Goal: Information Seeking & Learning: Learn about a topic

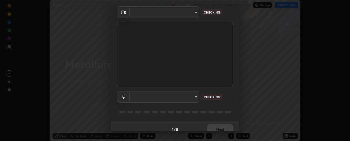
scroll to position [26, 0]
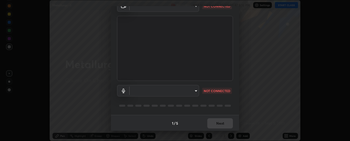
type input "6d3829c99f98afdfe7c29186be8927c2ef9ac3e8f7233b1026567672352cba5b"
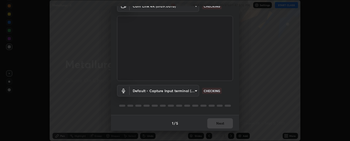
click at [191, 93] on body "Erase all Metallurgy -3 Recording WAS SCHEDULED TO START AT 5:15 PM Settings ST…" at bounding box center [175, 70] width 350 height 141
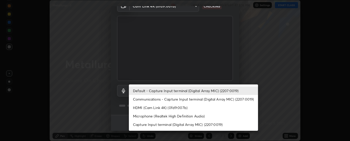
click at [191, 100] on li "Communications - Capture Input terminal (Digital Array MIC) (2207:0019)" at bounding box center [193, 99] width 129 height 8
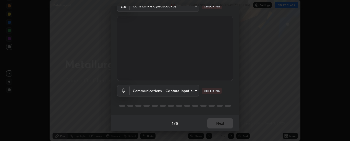
type input "communications"
click at [221, 123] on div "1 / 5 Next" at bounding box center [175, 123] width 128 height 16
click at [222, 124] on div "1 / 5 Next" at bounding box center [175, 123] width 128 height 16
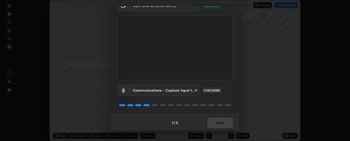
click at [223, 124] on div "1 / 5 Next" at bounding box center [175, 123] width 128 height 16
click at [222, 123] on button "Next" at bounding box center [221, 123] width 26 height 10
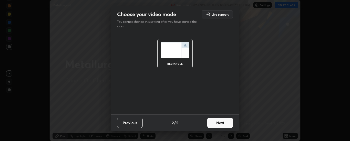
scroll to position [0, 0]
click at [222, 123] on button "Next" at bounding box center [221, 123] width 26 height 10
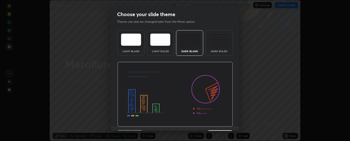
click at [222, 123] on img at bounding box center [175, 94] width 116 height 65
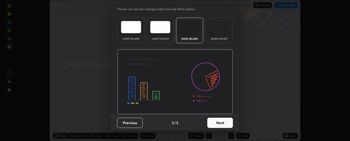
click at [217, 124] on button "Next" at bounding box center [221, 123] width 26 height 10
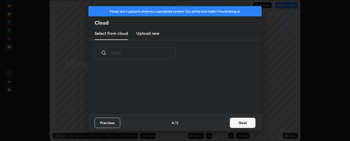
click at [238, 123] on button "Next" at bounding box center [243, 123] width 26 height 10
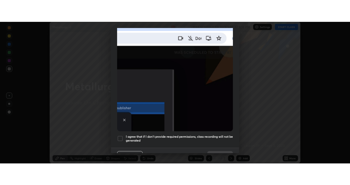
scroll to position [132, 0]
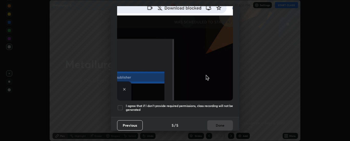
click at [214, 105] on h5 "I agree that if I don't provide required permissions, class recording will not …" at bounding box center [179, 108] width 107 height 8
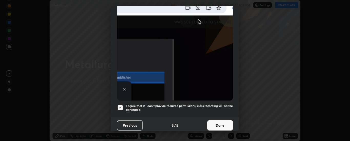
click at [212, 104] on h5 "I agree that if I don't provide required permissions, class recording will not …" at bounding box center [179, 108] width 107 height 8
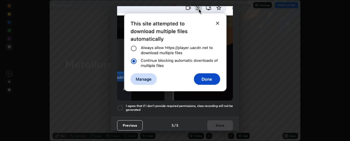
click at [214, 104] on h5 "I agree that if I don't provide required permissions, class recording will not …" at bounding box center [179, 108] width 107 height 8
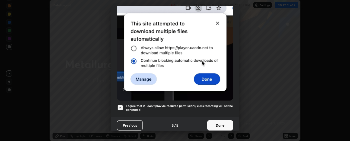
click at [214, 122] on button "Done" at bounding box center [221, 126] width 26 height 10
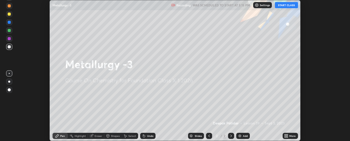
click at [285, 6] on button "START CLASS" at bounding box center [286, 5] width 23 height 6
click at [290, 136] on div "More" at bounding box center [293, 136] width 6 height 3
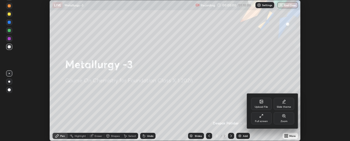
click at [271, 118] on div "Full screen" at bounding box center [261, 118] width 21 height 12
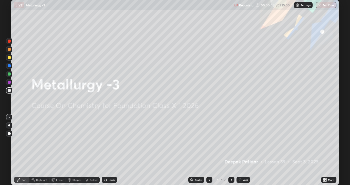
scroll to position [185, 350]
click at [326, 141] on icon at bounding box center [326, 180] width 1 height 1
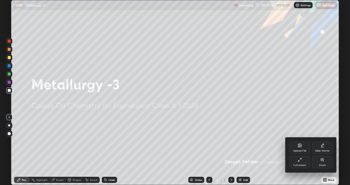
click at [319, 141] on div "Zoom" at bounding box center [322, 162] width 21 height 12
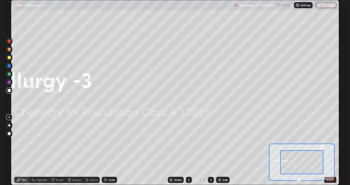
click at [328, 141] on button "EXIT" at bounding box center [331, 180] width 12 height 6
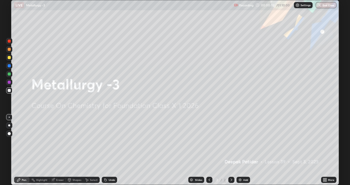
click at [245, 141] on div "Add" at bounding box center [245, 179] width 5 height 3
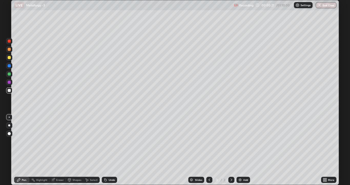
click at [8, 50] on div at bounding box center [9, 49] width 3 height 3
click at [9, 59] on div at bounding box center [9, 57] width 3 height 3
click at [110, 141] on div "Undo" at bounding box center [112, 179] width 6 height 3
click at [111, 141] on div "Undo" at bounding box center [112, 179] width 6 height 3
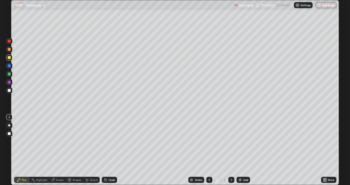
click at [9, 50] on div at bounding box center [9, 49] width 3 height 3
click at [240, 141] on img at bounding box center [240, 180] width 4 height 4
click at [9, 91] on div at bounding box center [9, 90] width 3 height 3
click at [9, 50] on div at bounding box center [9, 49] width 3 height 3
